Goal: Transaction & Acquisition: Purchase product/service

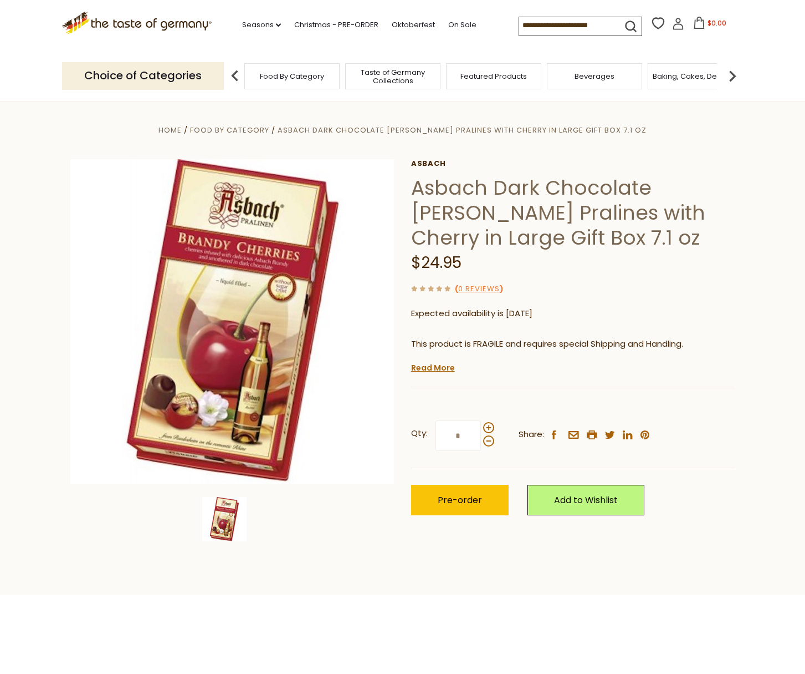
drag, startPoint x: 721, startPoint y: 24, endPoint x: 1313, endPoint y: 239, distance: 630.4
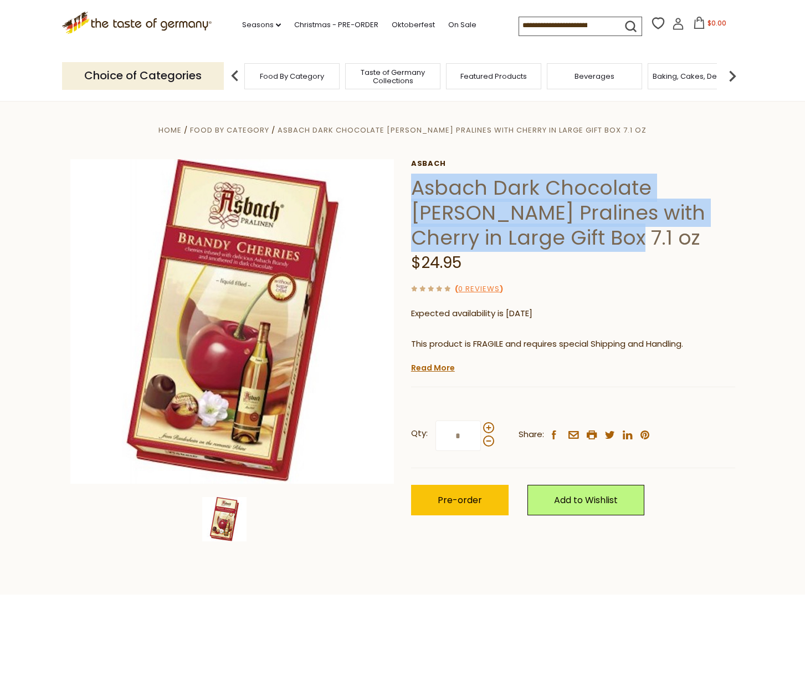
drag, startPoint x: 511, startPoint y: 236, endPoint x: 412, endPoint y: 193, distance: 108.0
click at [415, 196] on h1 "Asbach Dark Chocolate [PERSON_NAME] Pralines with Cherry in Large Gift Box 7.1 …" at bounding box center [573, 212] width 324 height 75
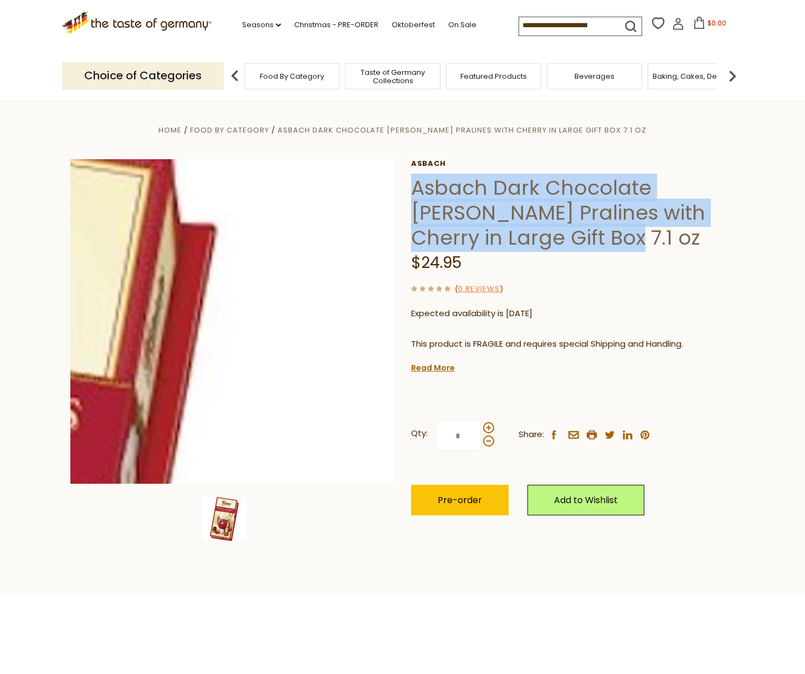
copy h1 "Asbach Dark Chocolate Brandy Pralines with Cherry in Large Gift Box 7.1 oz"
